Goal: Find specific page/section: Find specific page/section

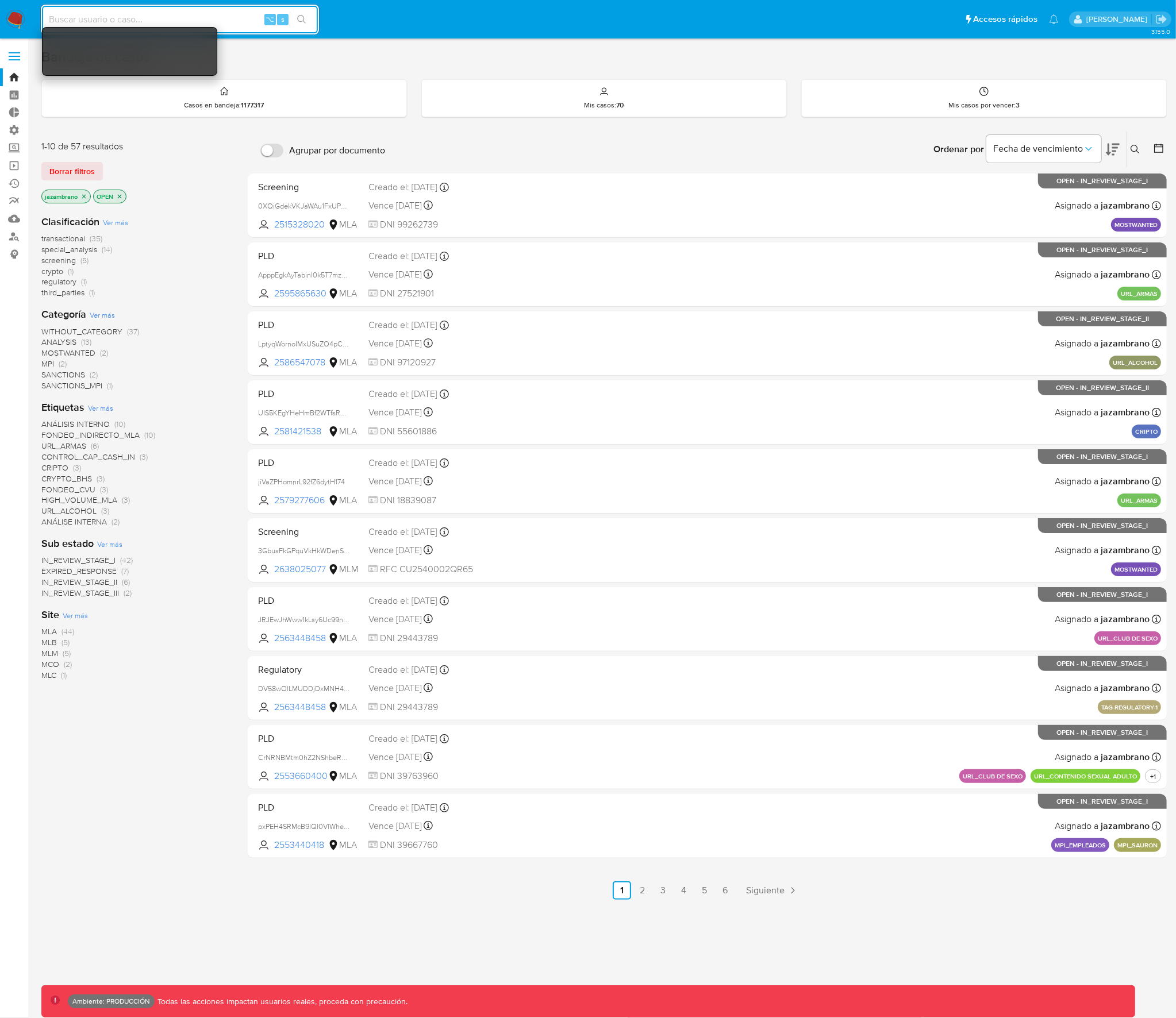
click at [17, 54] on label at bounding box center [14, 56] width 28 height 24
click at [0, 0] on input "checkbox" at bounding box center [0, 0] width 0 height 0
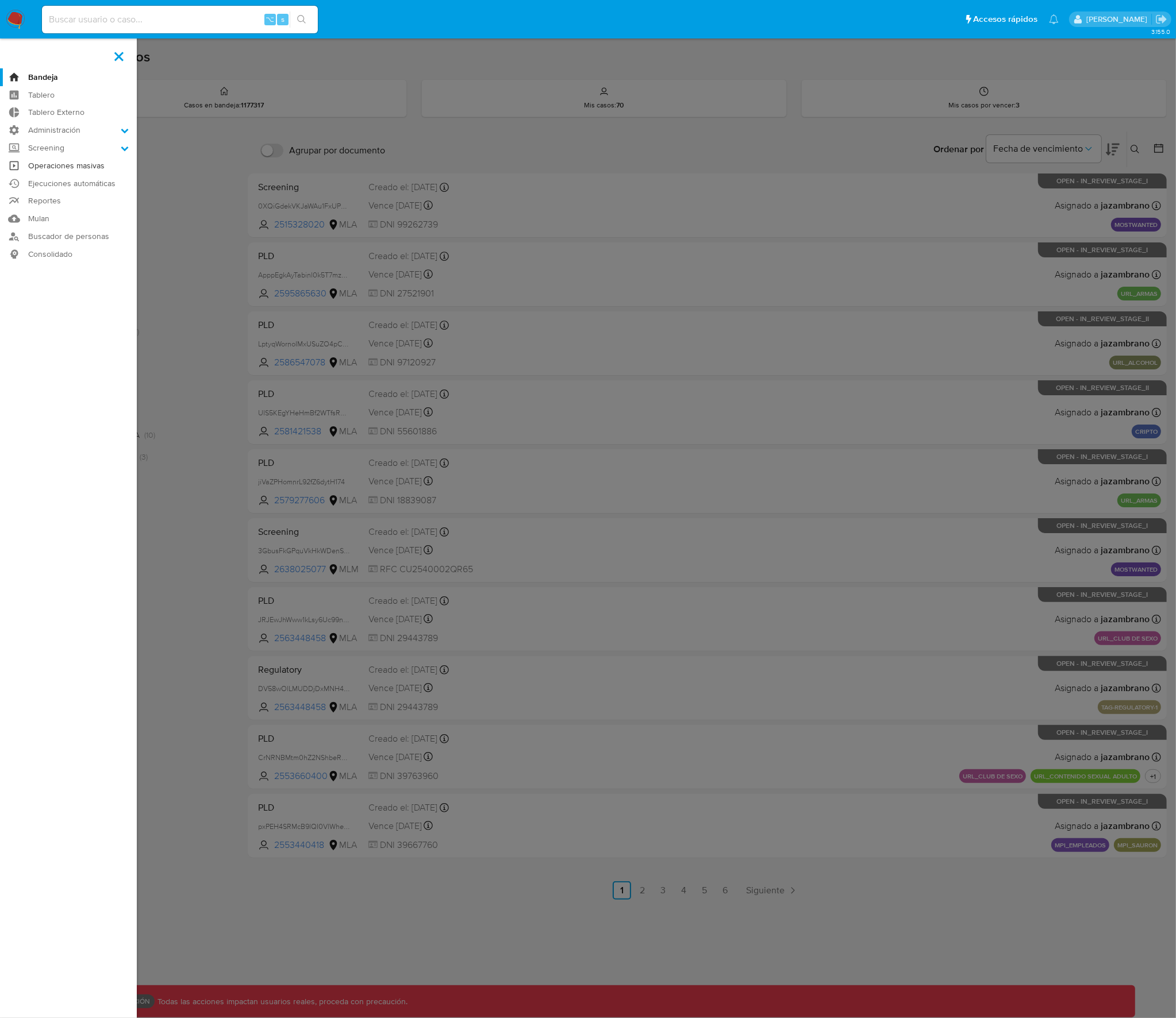
click at [60, 166] on link "Operaciones masivas" at bounding box center [68, 166] width 137 height 18
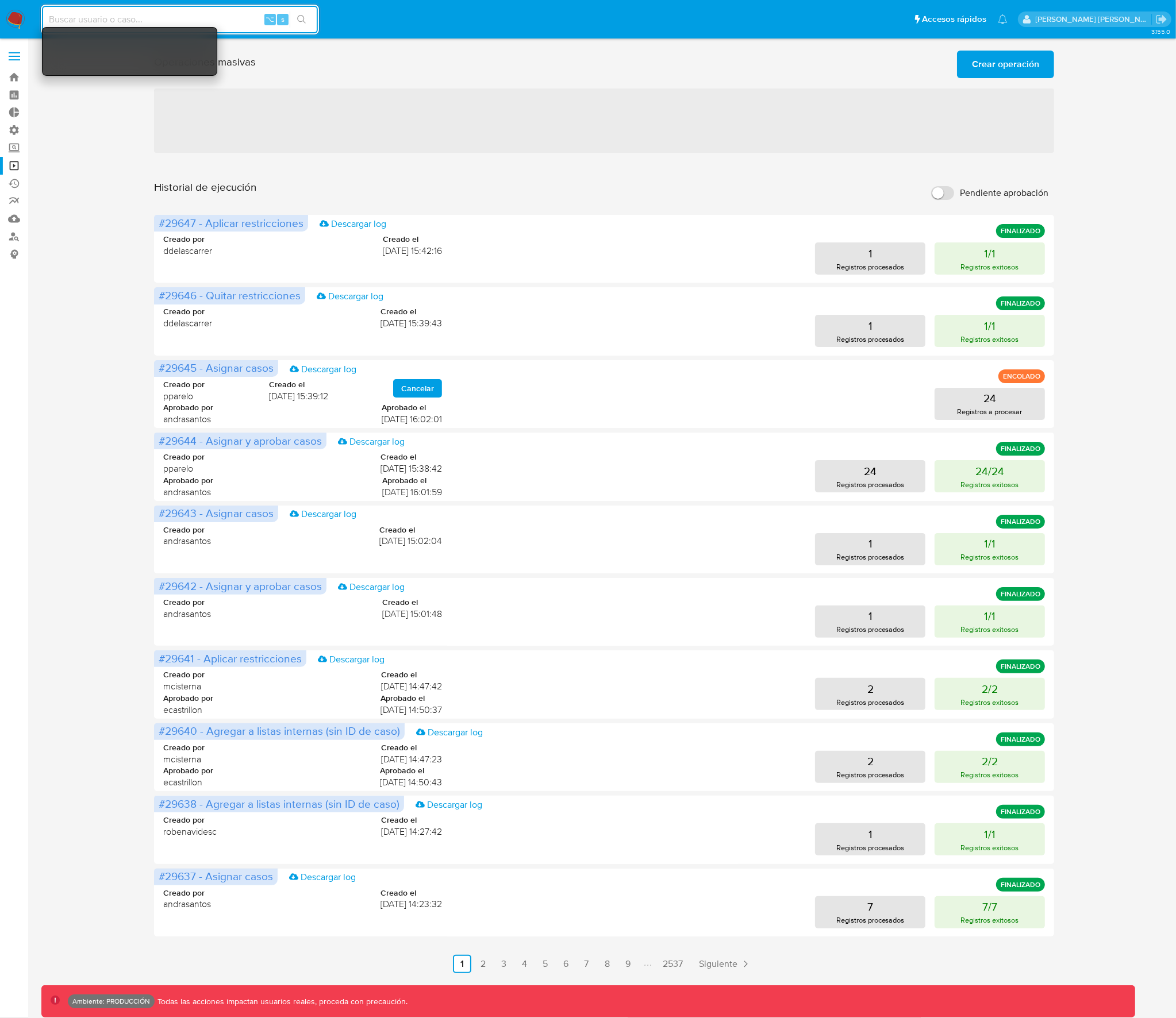
click at [643, 130] on span "‌" at bounding box center [604, 120] width 900 height 64
